Goal: Find specific page/section: Find specific page/section

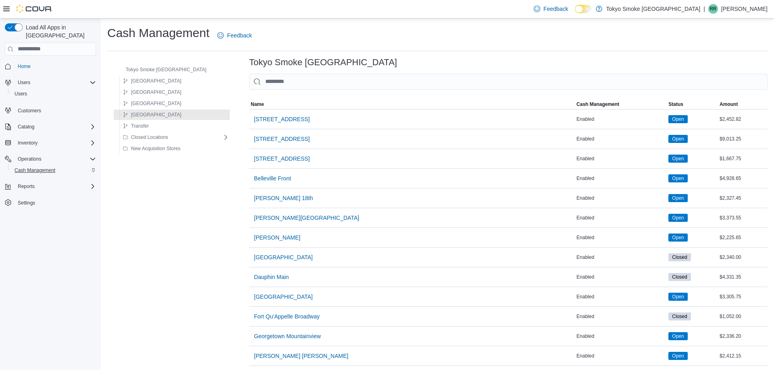
click at [42, 167] on span "Cash Management" at bounding box center [35, 170] width 41 height 6
click at [153, 116] on span "[GEOGRAPHIC_DATA]" at bounding box center [156, 115] width 50 height 6
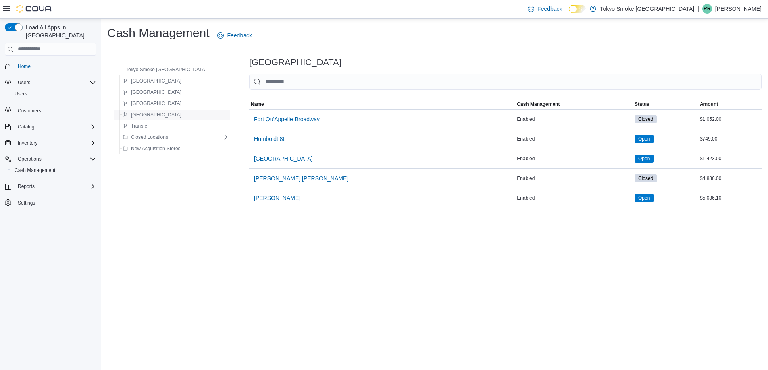
click at [153, 116] on span "[GEOGRAPHIC_DATA]" at bounding box center [156, 115] width 50 height 6
click at [266, 158] on span "[GEOGRAPHIC_DATA]" at bounding box center [283, 159] width 59 height 8
